Goal: Obtain resource: Download file/media

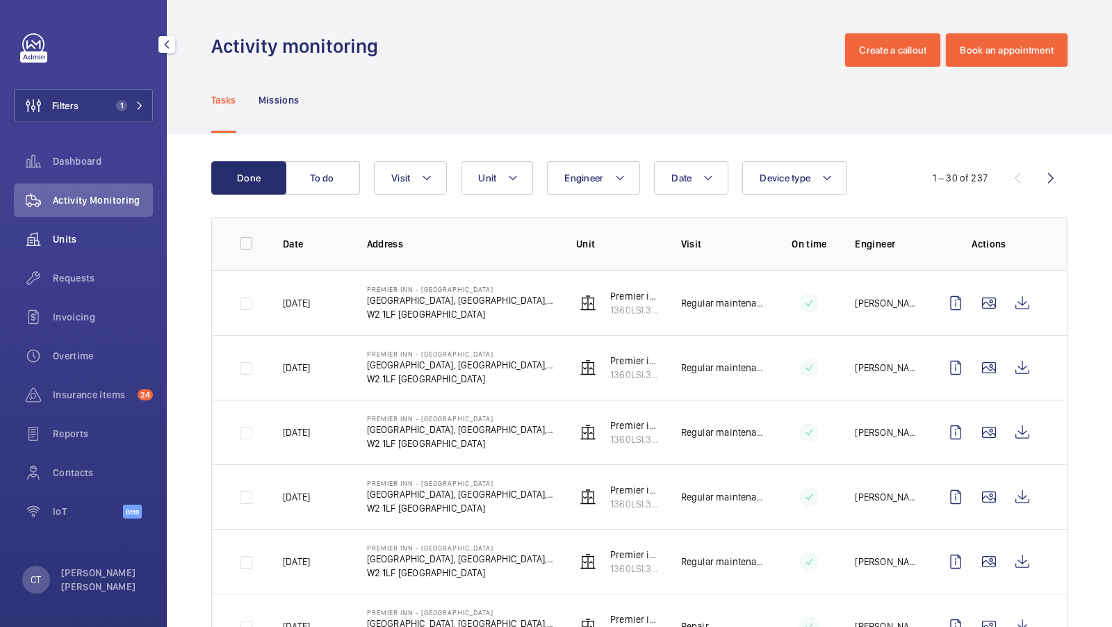
click at [88, 230] on div "Units" at bounding box center [83, 238] width 139 height 33
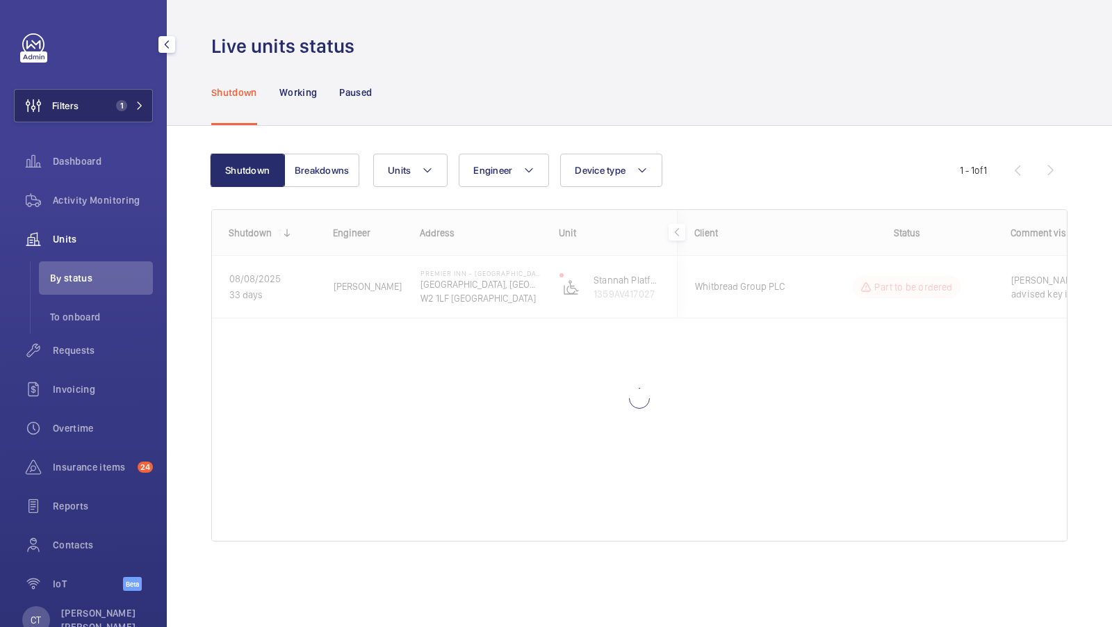
click at [133, 103] on span "1" at bounding box center [127, 105] width 33 height 11
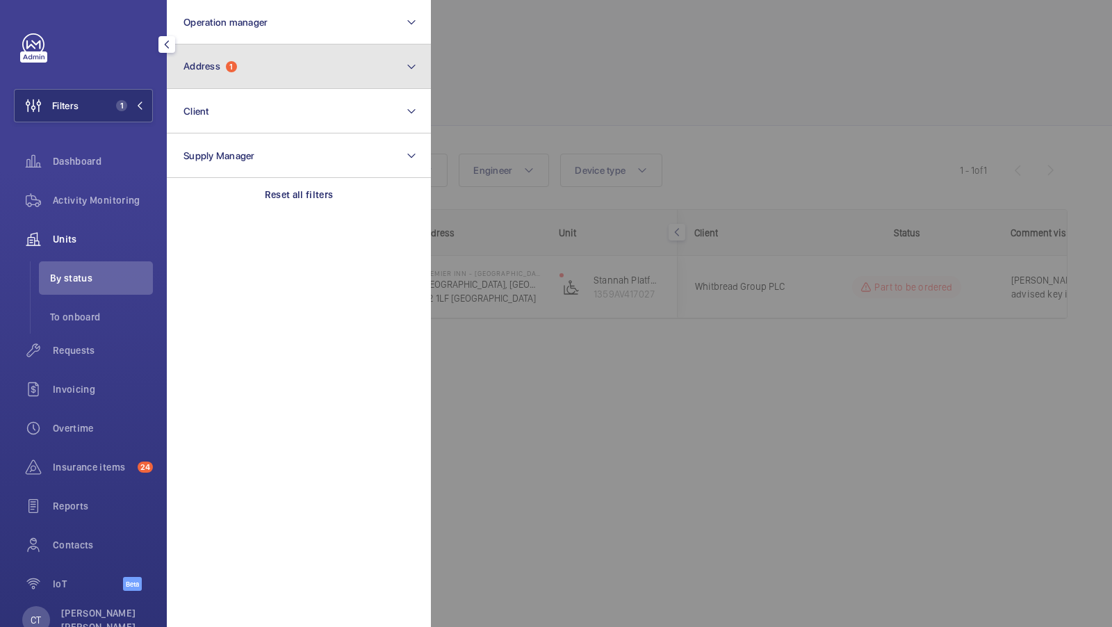
click at [278, 58] on button "Address 1" at bounding box center [299, 66] width 264 height 44
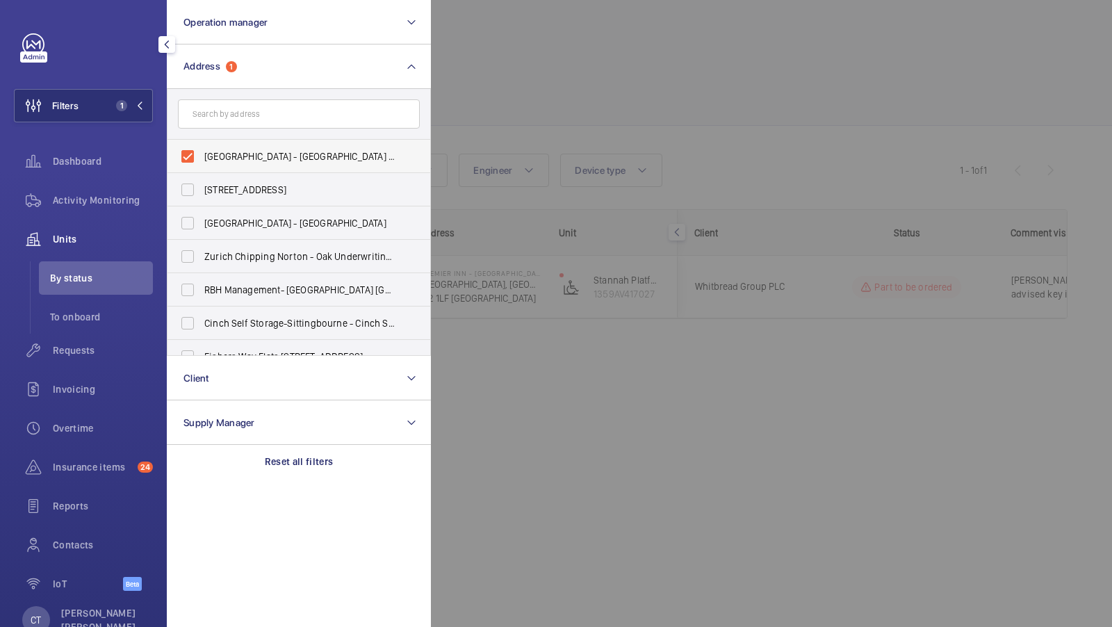
click at [227, 156] on span "[GEOGRAPHIC_DATA] - [GEOGRAPHIC_DATA] - [STREET_ADDRESS]" at bounding box center [299, 156] width 191 height 14
click at [202, 156] on input "[GEOGRAPHIC_DATA] - [GEOGRAPHIC_DATA] - [STREET_ADDRESS]" at bounding box center [188, 157] width 28 height 28
checkbox input "false"
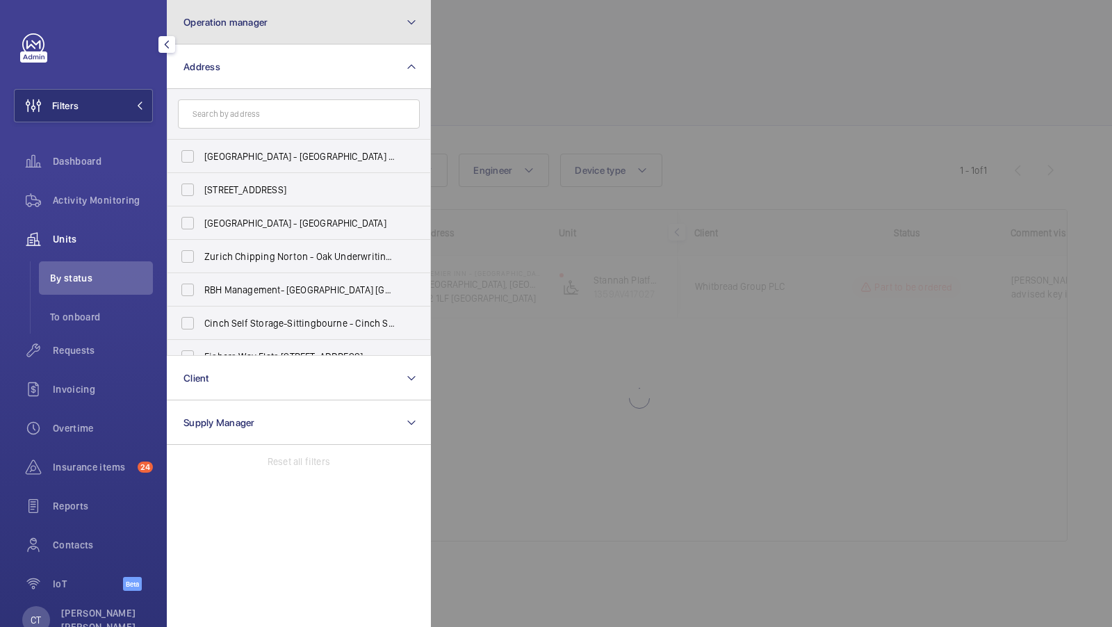
click at [279, 33] on button "Operation manager" at bounding box center [299, 22] width 264 height 44
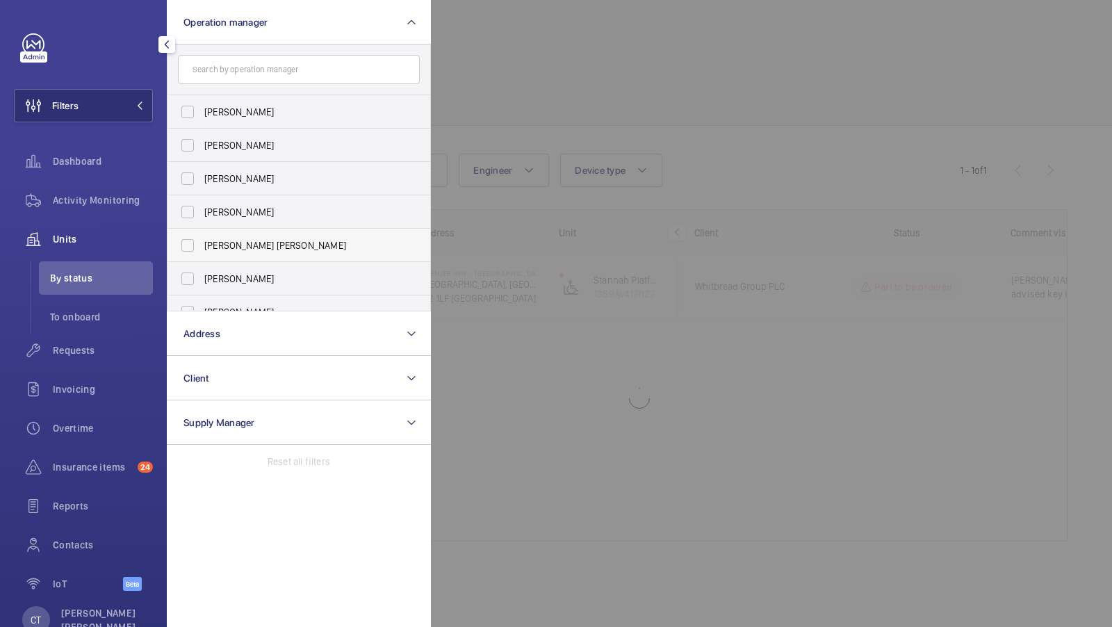
click at [244, 234] on label "[PERSON_NAME] [PERSON_NAME]" at bounding box center [289, 245] width 242 height 33
click at [202, 234] on input "[PERSON_NAME] [PERSON_NAME]" at bounding box center [188, 245] width 28 height 28
checkbox input "true"
click at [119, 113] on button "Filters 1" at bounding box center [83, 105] width 139 height 33
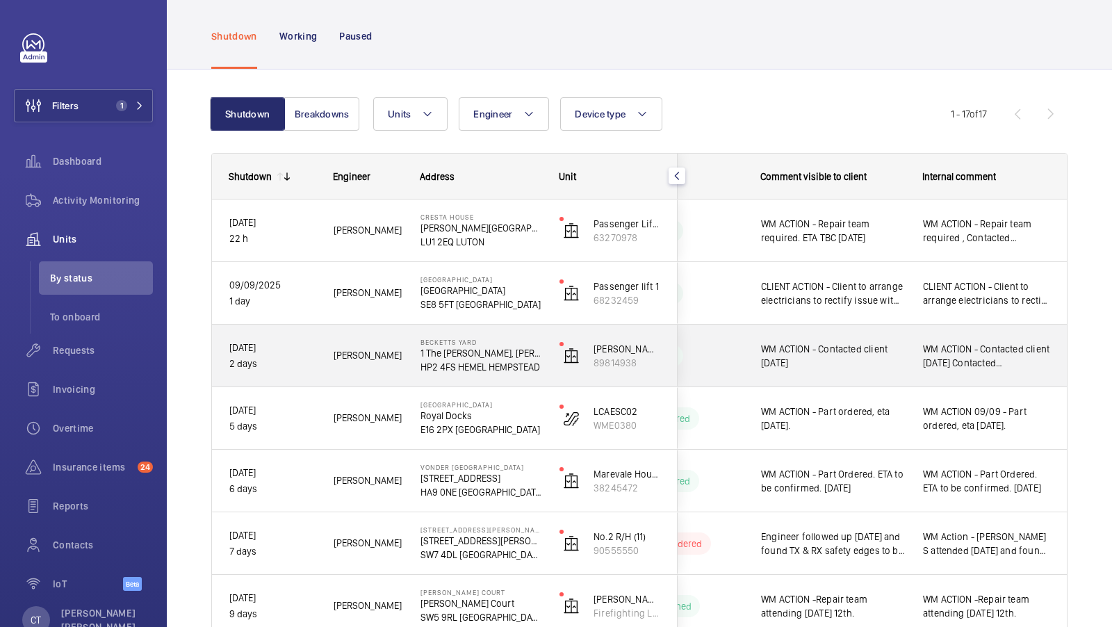
scroll to position [58, 0]
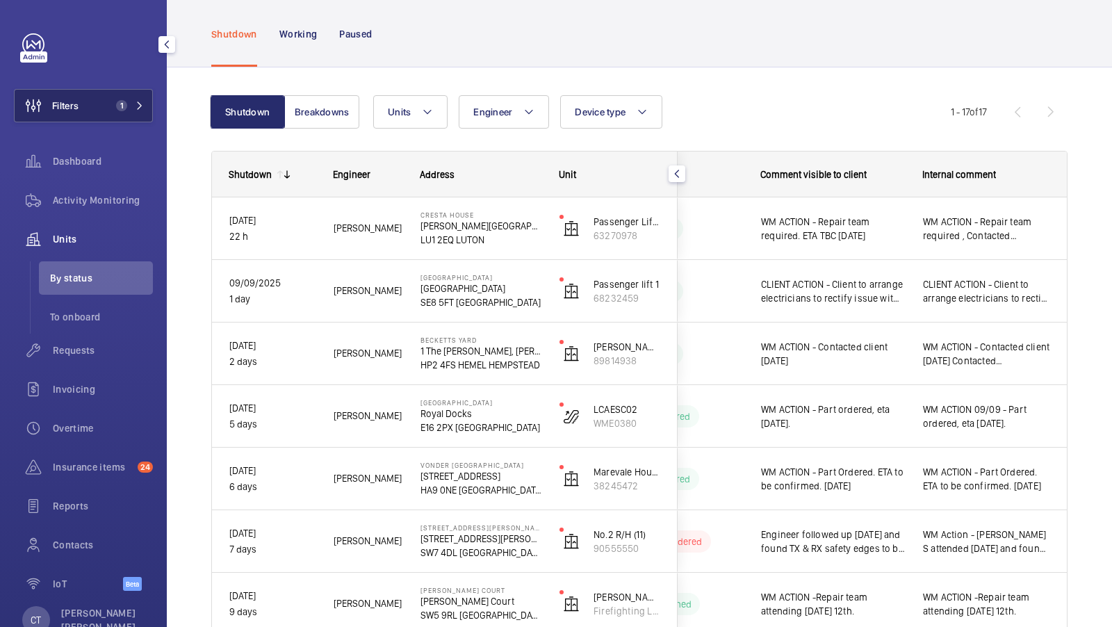
click at [126, 116] on button "Filters 1" at bounding box center [83, 105] width 139 height 33
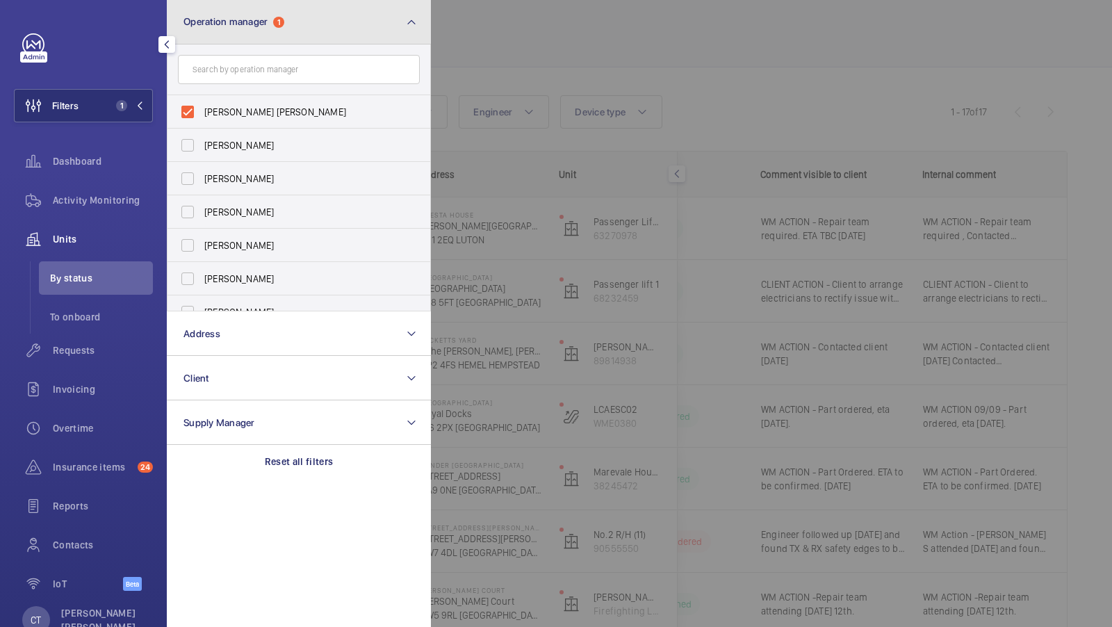
click at [334, 27] on button "Operation manager 1" at bounding box center [299, 22] width 264 height 44
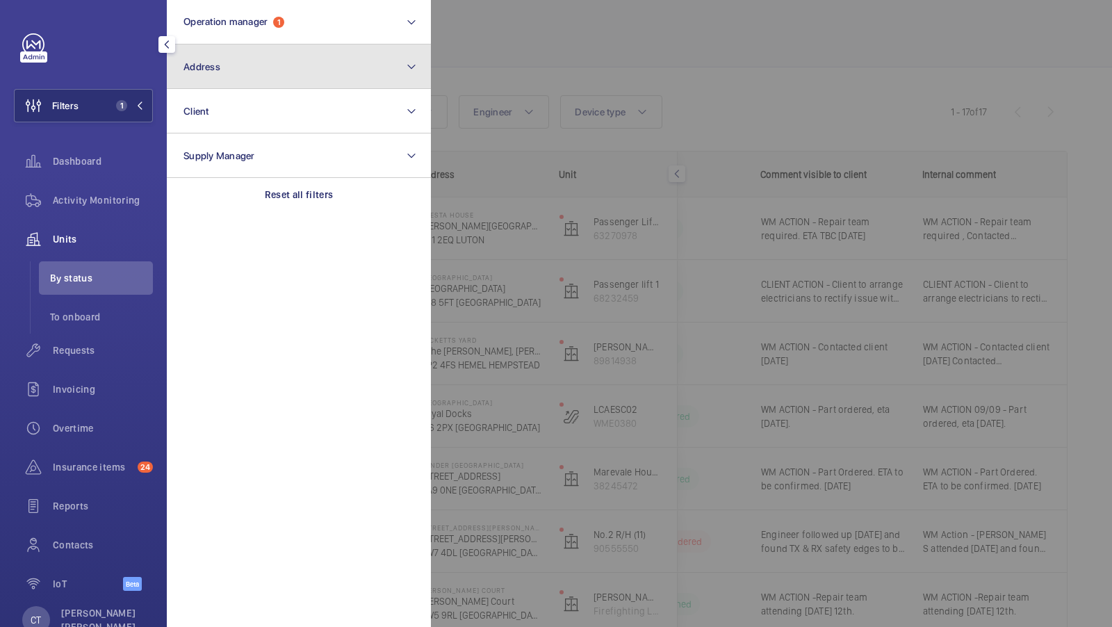
click at [253, 79] on button "Address" at bounding box center [299, 66] width 264 height 44
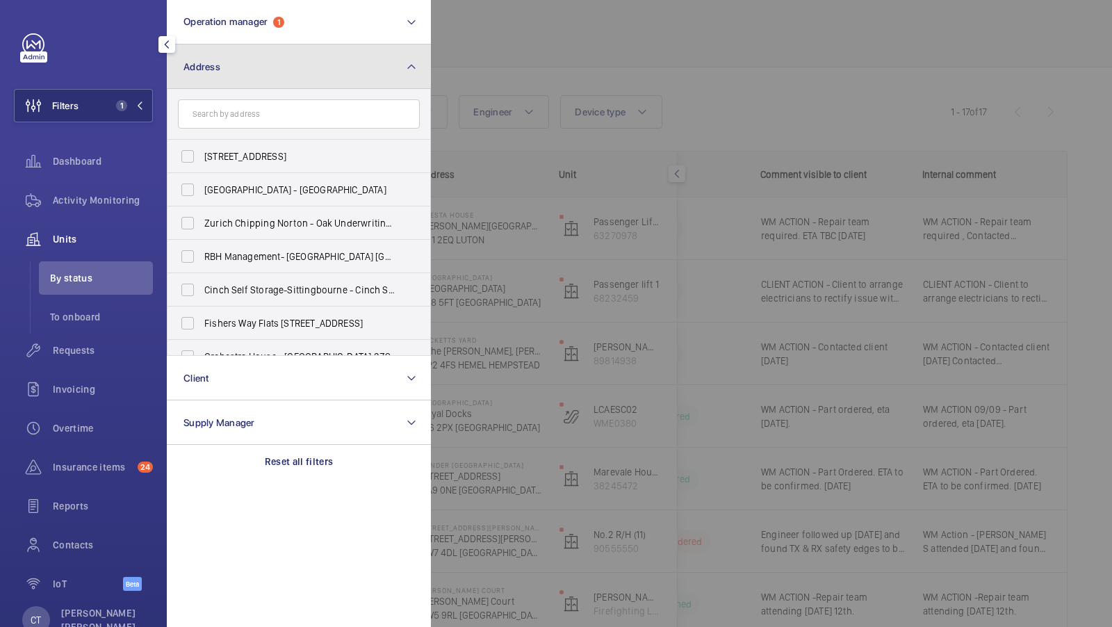
click at [260, 65] on button "Address" at bounding box center [299, 66] width 264 height 44
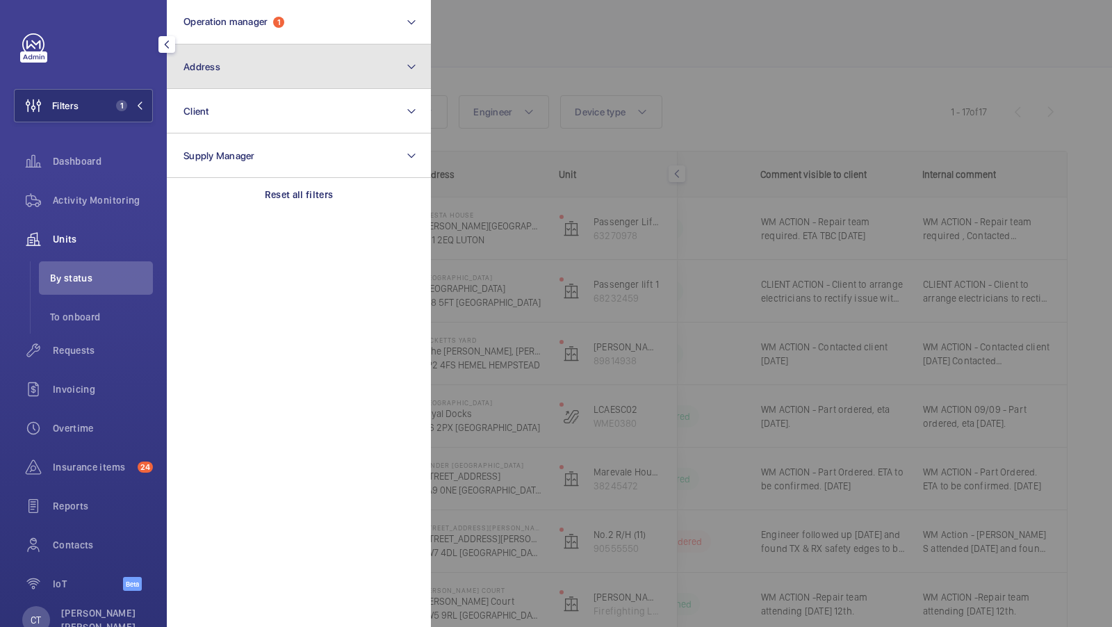
click at [229, 78] on button "Address" at bounding box center [299, 66] width 264 height 44
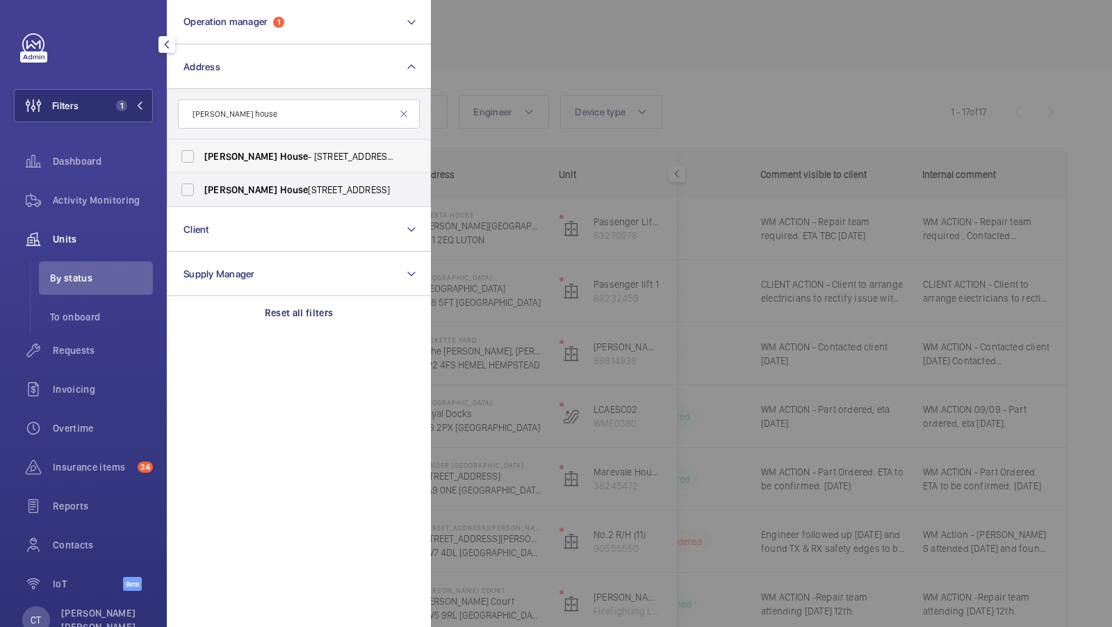
type input "[PERSON_NAME] house"
click at [207, 143] on label "[PERSON_NAME][GEOGRAPHIC_DATA] - [STREET_ADDRESS]" at bounding box center [289, 156] width 242 height 33
click at [202, 143] on input "[PERSON_NAME][GEOGRAPHIC_DATA] - [STREET_ADDRESS]" at bounding box center [188, 157] width 28 height 28
checkbox input "true"
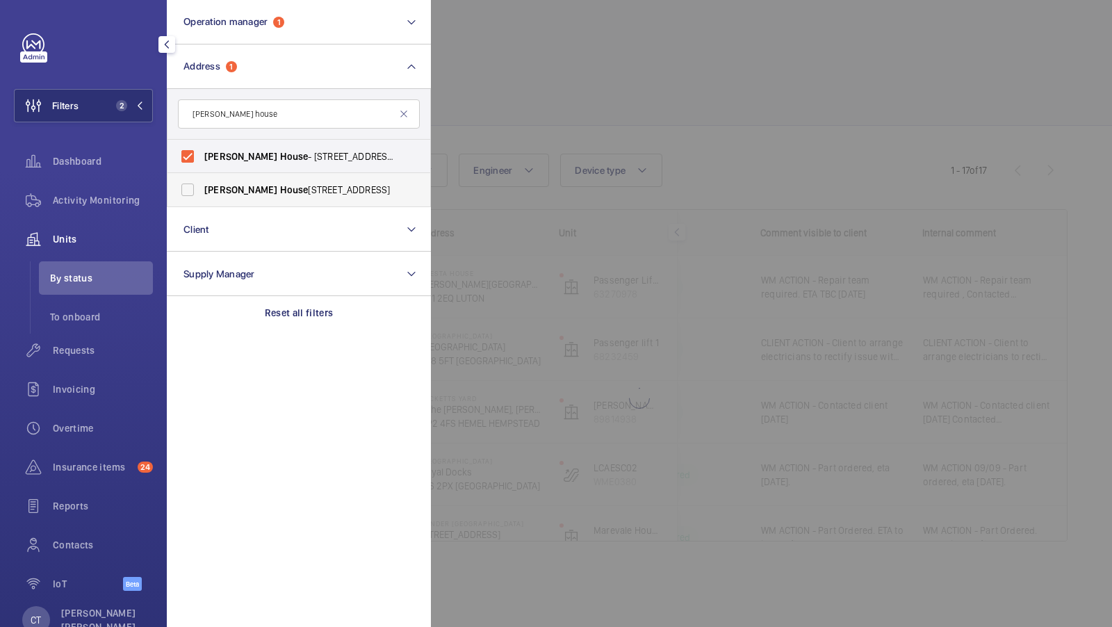
click at [225, 202] on label "[PERSON_NAME][GEOGRAPHIC_DATA] , [STREET_ADDRESS]" at bounding box center [289, 189] width 242 height 33
click at [202, 202] on input "[PERSON_NAME][GEOGRAPHIC_DATA] , [STREET_ADDRESS]" at bounding box center [188, 190] width 28 height 28
checkbox input "true"
click at [102, 74] on div "Filters 3 Operation manager 1 Address [STREET_ADDRESS][PERSON_NAME][PERSON_NAME…" at bounding box center [83, 319] width 139 height 573
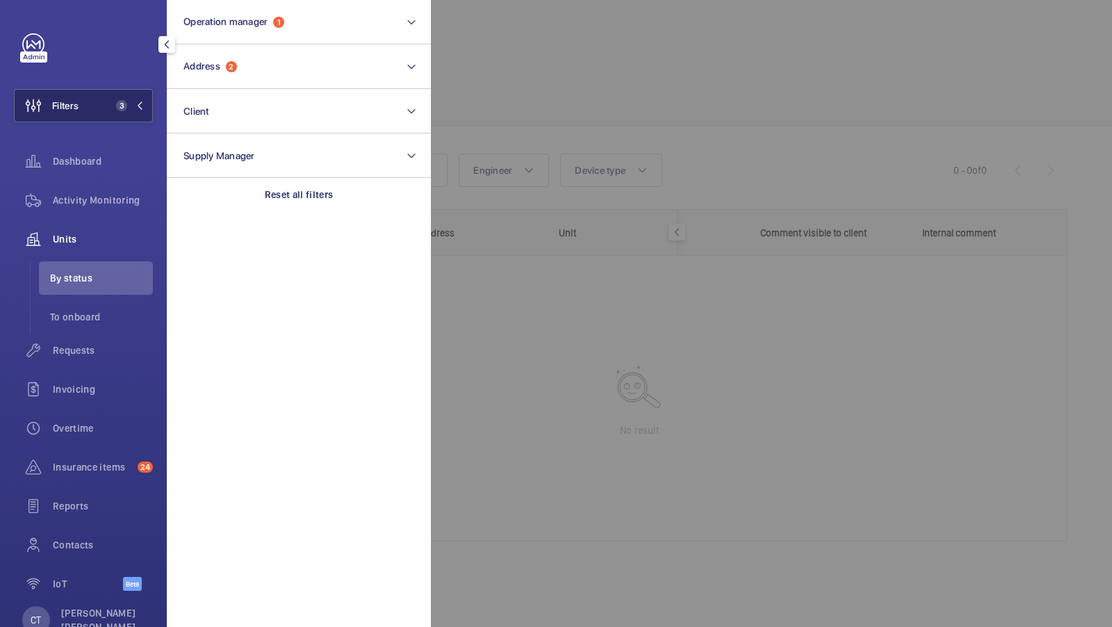
click at [113, 102] on span "3" at bounding box center [119, 105] width 17 height 11
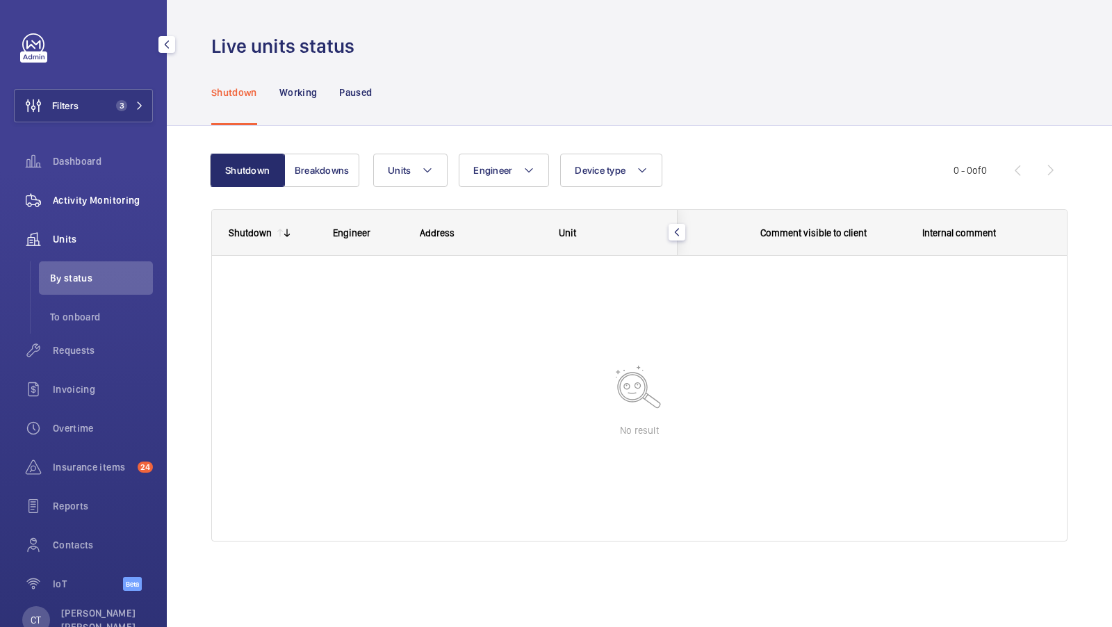
click at [101, 202] on span "Activity Monitoring" at bounding box center [103, 200] width 100 height 14
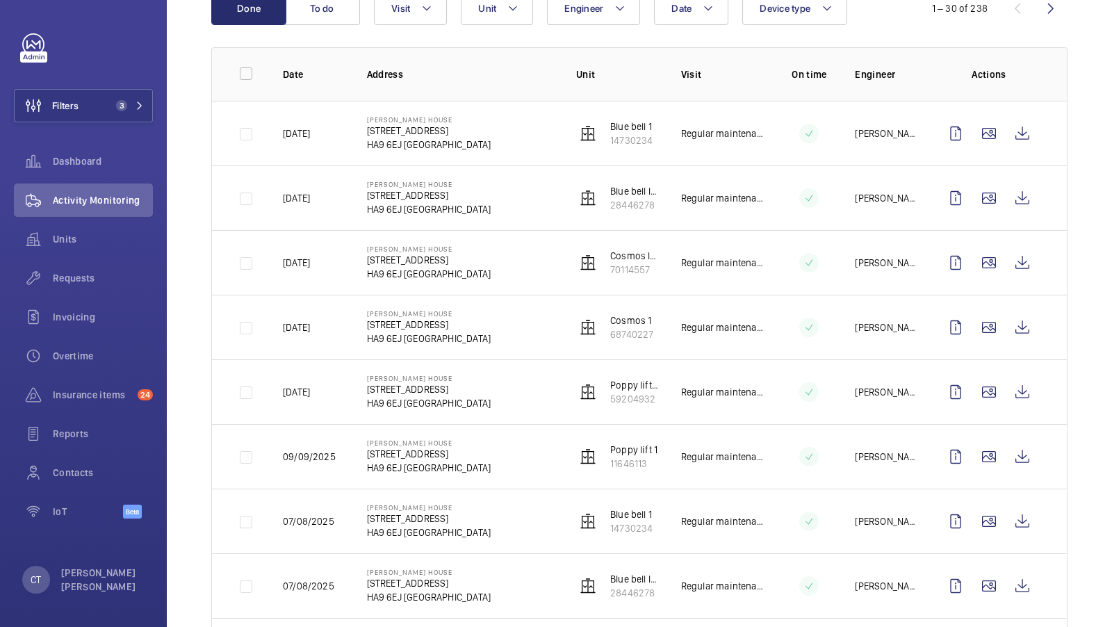
scroll to position [160, 0]
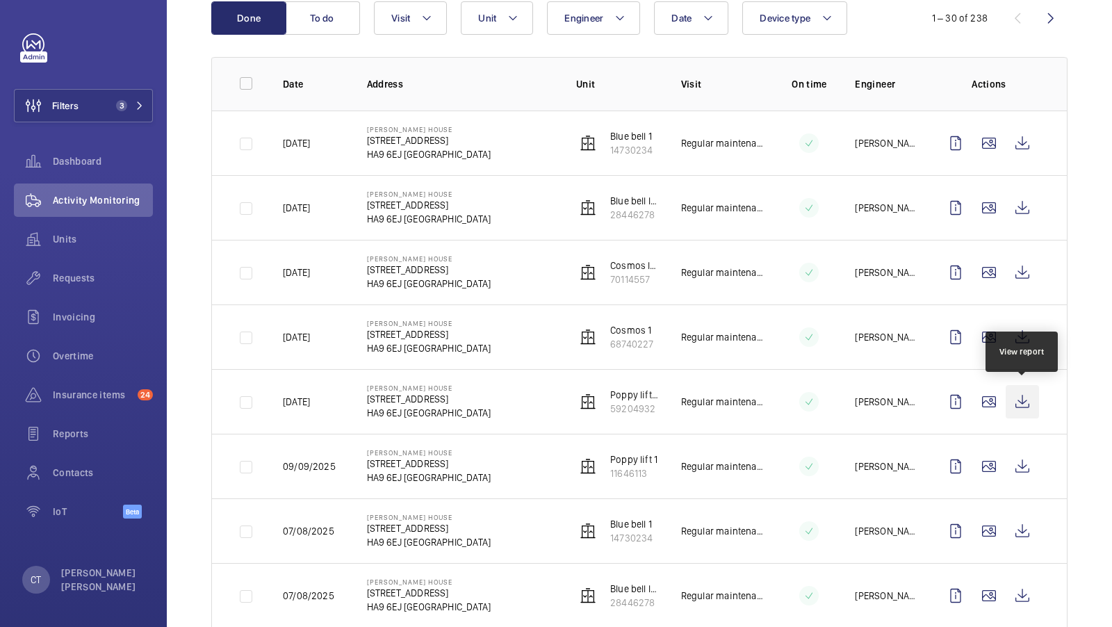
click at [1023, 401] on wm-front-icon-button at bounding box center [1022, 401] width 33 height 33
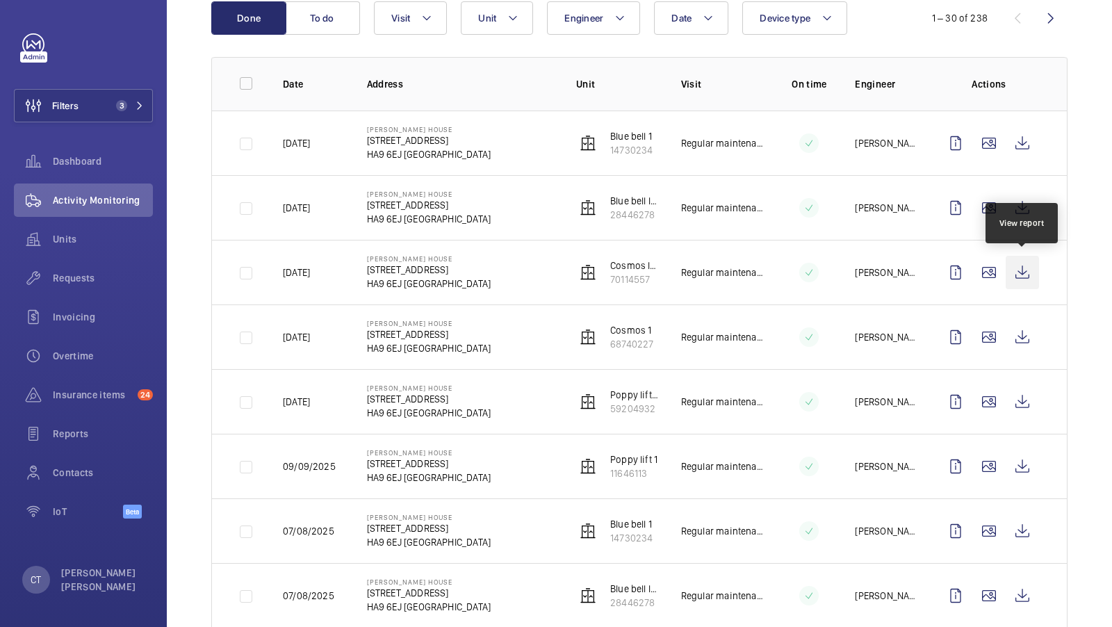
click at [1027, 263] on wm-front-icon-button at bounding box center [1022, 272] width 33 height 33
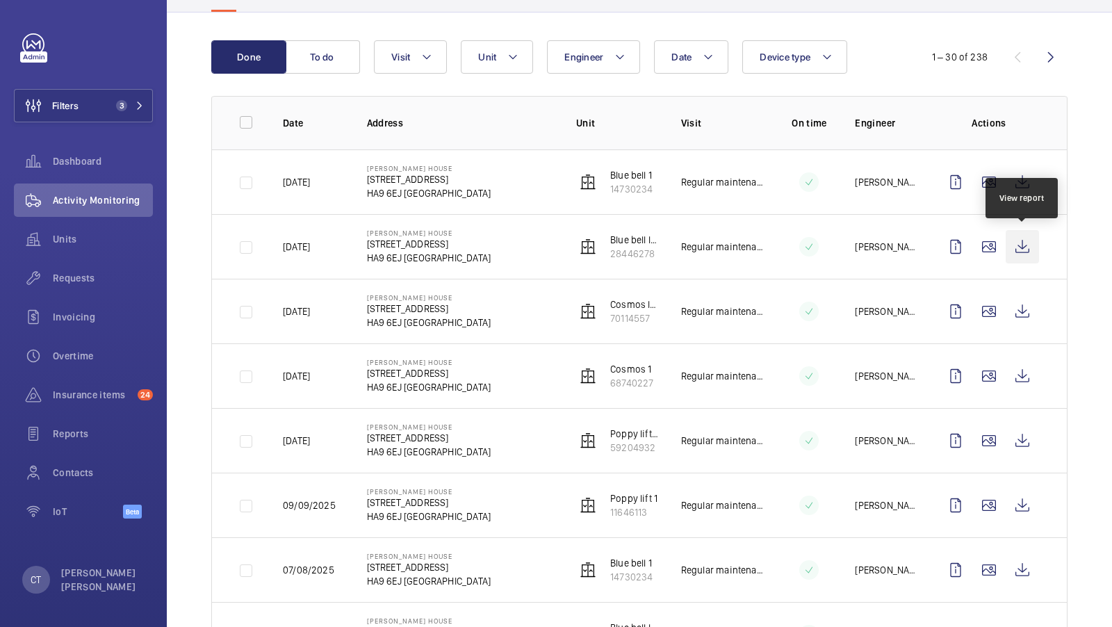
click at [1029, 243] on wm-front-icon-button at bounding box center [1022, 246] width 33 height 33
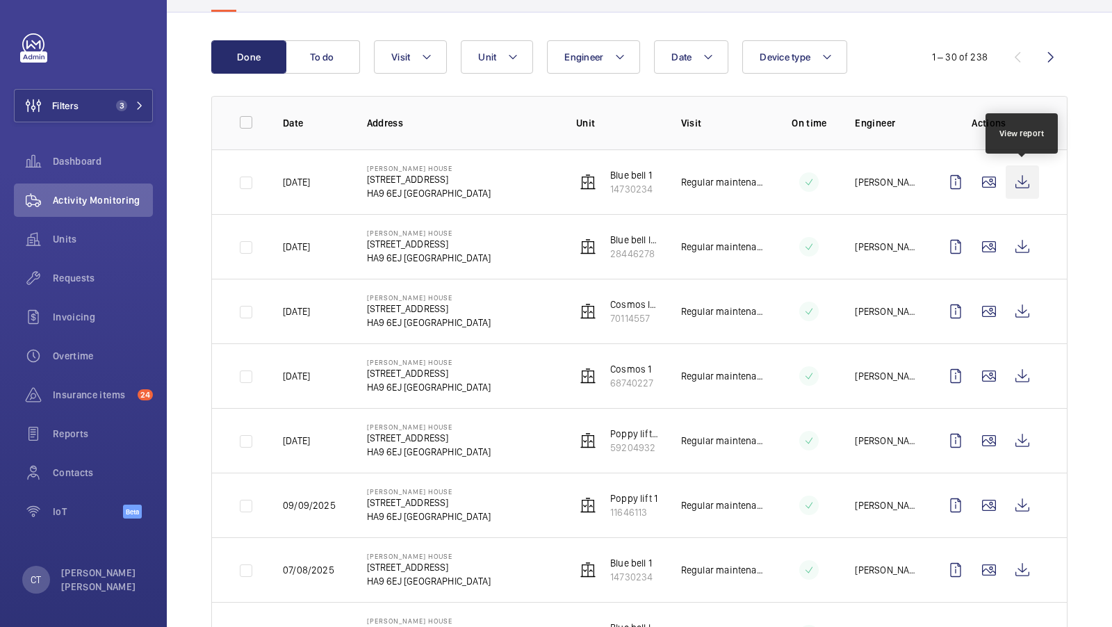
click at [1018, 180] on wm-front-icon-button at bounding box center [1022, 181] width 33 height 33
click at [72, 287] on div "Requests" at bounding box center [83, 277] width 139 height 33
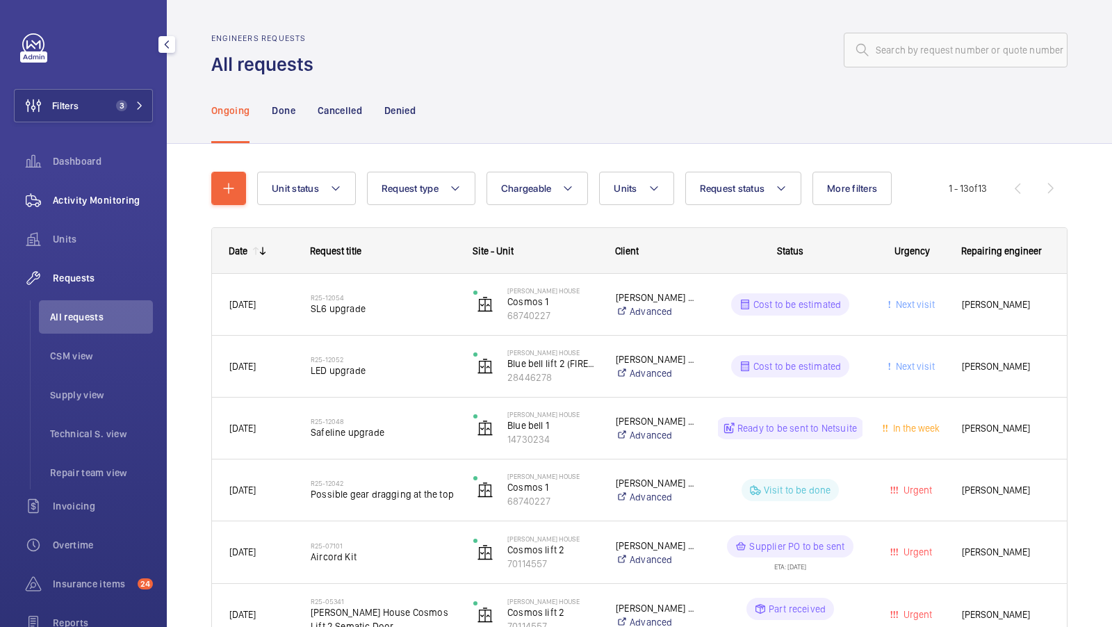
click at [95, 197] on span "Activity Monitoring" at bounding box center [103, 200] width 100 height 14
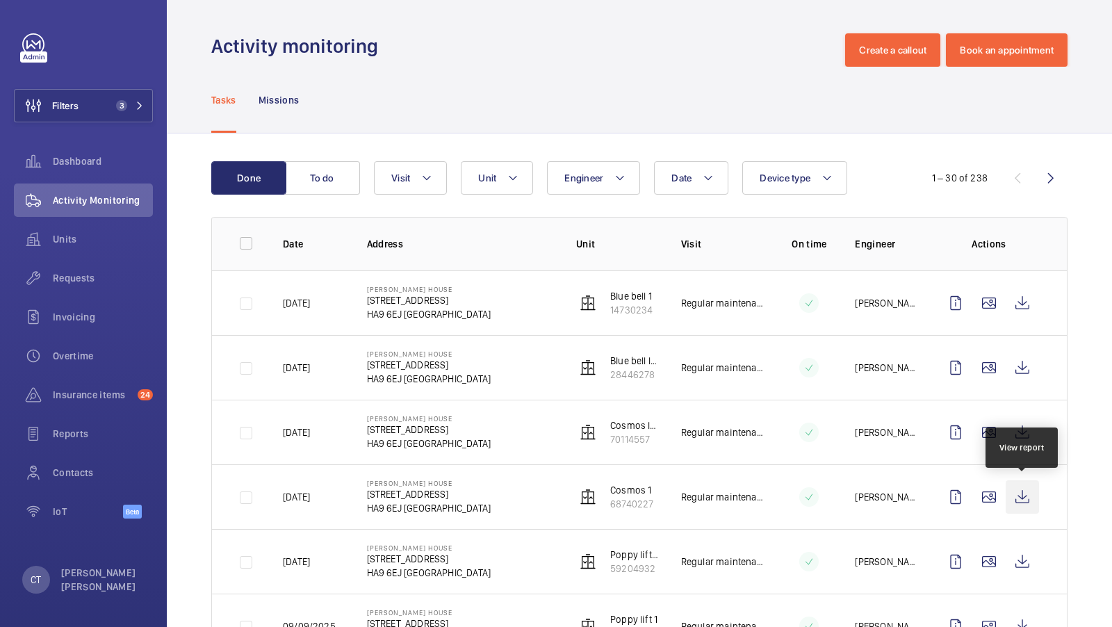
click at [1022, 489] on wm-front-icon-button at bounding box center [1022, 496] width 33 height 33
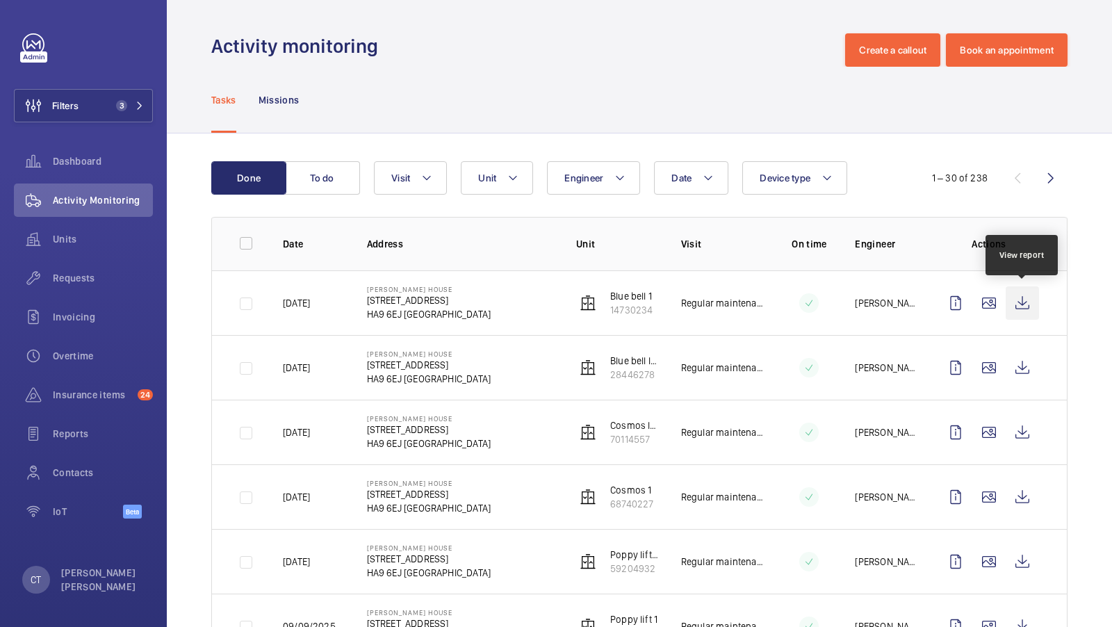
click at [1022, 295] on wm-front-icon-button at bounding box center [1022, 302] width 33 height 33
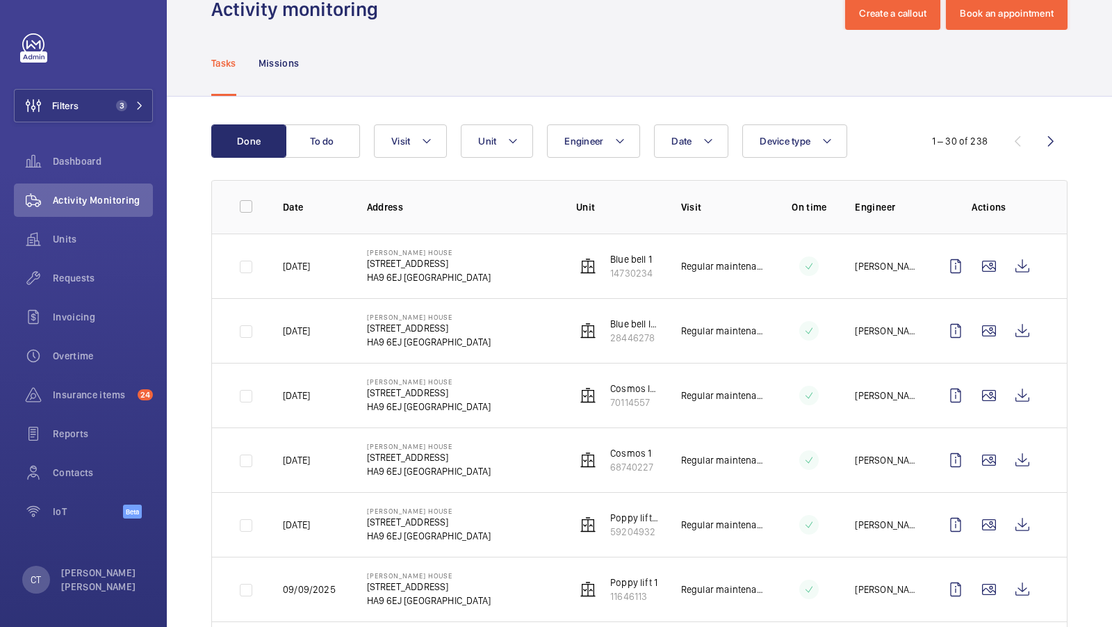
scroll to position [29, 0]
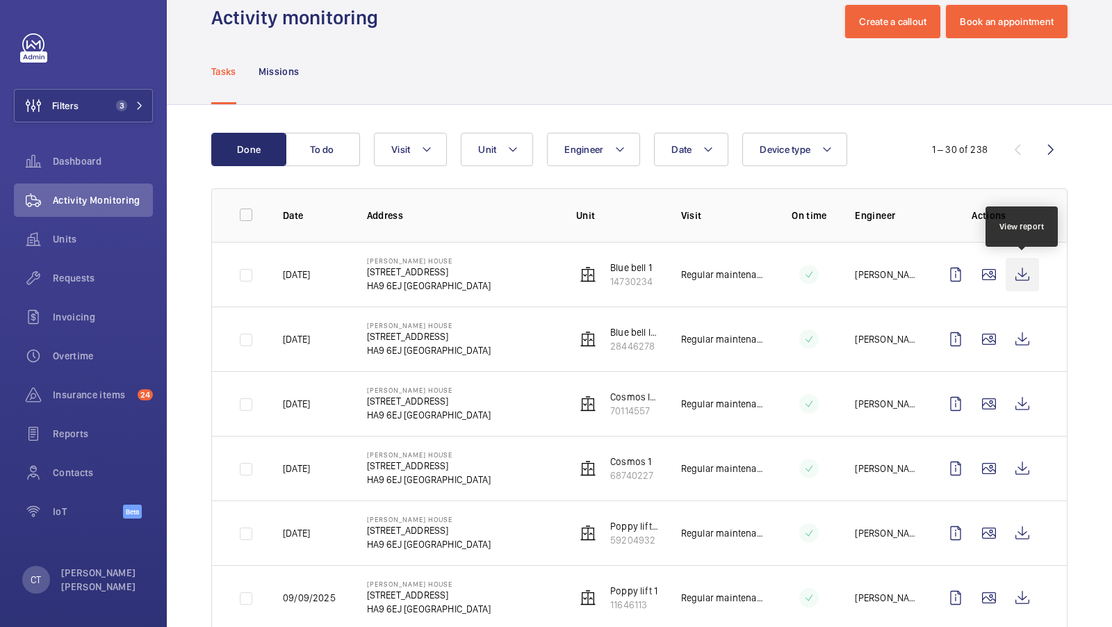
click at [1024, 281] on wm-front-icon-button at bounding box center [1022, 274] width 33 height 33
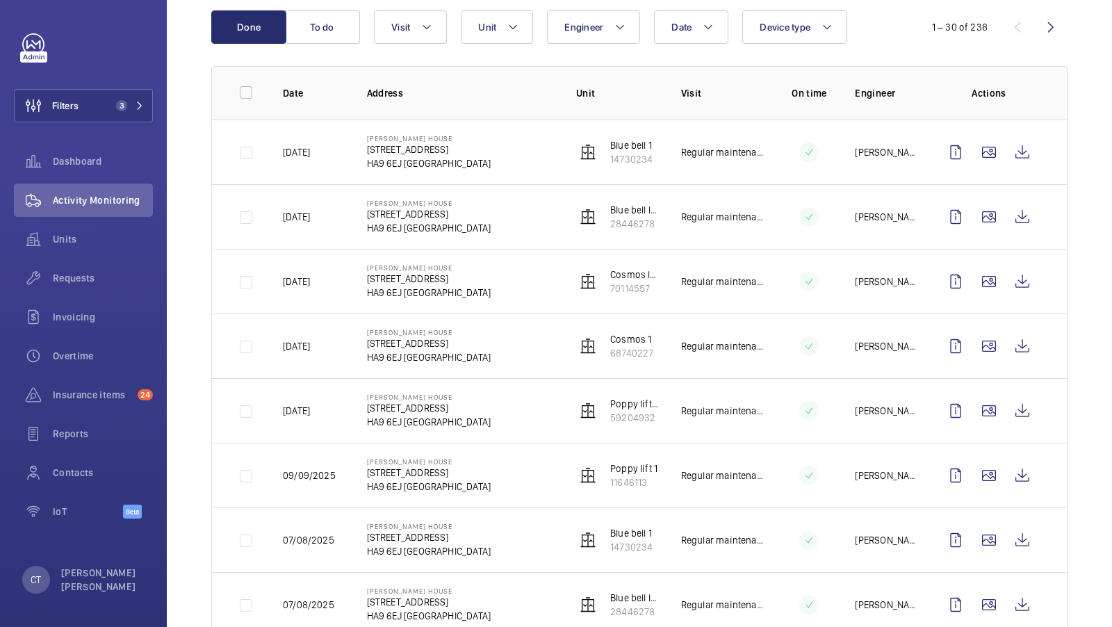
scroll to position [150, 0]
click at [78, 272] on span "Requests" at bounding box center [103, 278] width 100 height 14
